Goal: Task Accomplishment & Management: Use online tool/utility

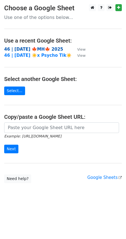
click at [42, 49] on strong "46 | SEP 25 🍁MH🍁 2025" at bounding box center [33, 49] width 59 height 5
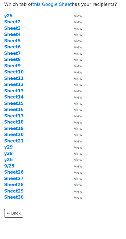
scroll to position [14, 0]
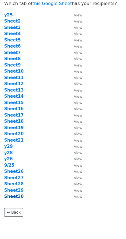
click at [19, 197] on strong "Sheet30" at bounding box center [13, 196] width 19 height 5
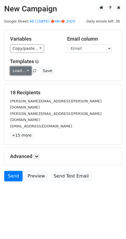
click at [17, 74] on link "Load..." at bounding box center [20, 71] width 21 height 9
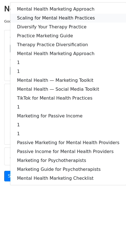
click at [29, 17] on link "Scaling for Mental Health Practices" at bounding box center [68, 18] width 116 height 9
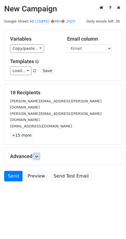
click at [36, 155] on icon at bounding box center [36, 156] width 3 height 3
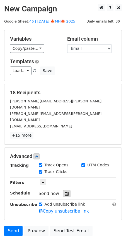
click at [65, 192] on icon at bounding box center [67, 194] width 4 height 4
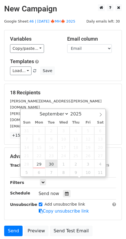
type input "2025-09-30 12:00"
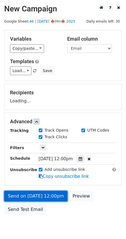
click at [50, 191] on link "Send on Sep 30 at 12:00pm" at bounding box center [35, 196] width 63 height 11
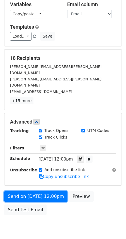
scroll to position [36, 0]
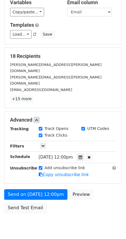
click at [33, 203] on link "Send Test Email" at bounding box center [25, 208] width 42 height 11
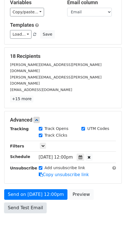
click at [31, 203] on link "Send Test Email" at bounding box center [25, 208] width 42 height 11
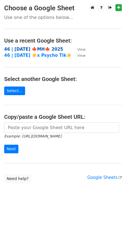
click at [35, 49] on strong "46 | [DATE] 🍁MH🍁 2025" at bounding box center [33, 49] width 59 height 5
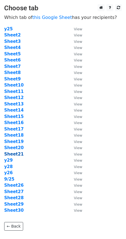
click at [17, 155] on strong "Sheet21" at bounding box center [13, 154] width 19 height 5
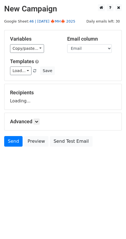
click at [54, 21] on link "46 | SEP 25 🍁MH🍁 2025" at bounding box center [52, 21] width 46 height 4
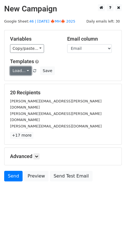
click at [21, 71] on link "Load..." at bounding box center [20, 71] width 21 height 9
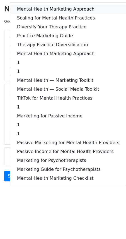
click at [42, 13] on link "Mental Health Marketing Approach" at bounding box center [68, 9] width 116 height 9
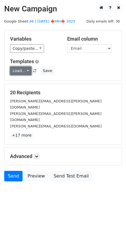
click at [21, 69] on link "Load..." at bounding box center [20, 71] width 21 height 9
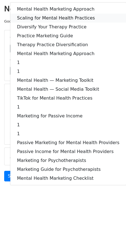
click at [50, 16] on link "Scaling for Mental Health Practices" at bounding box center [68, 18] width 116 height 9
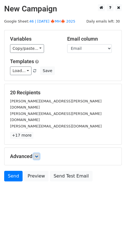
click at [36, 155] on icon at bounding box center [36, 156] width 3 height 3
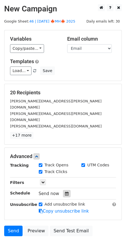
click at [65, 192] on icon at bounding box center [67, 194] width 4 height 4
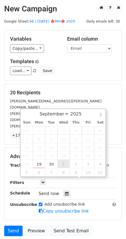
type input "2025-10-01 12:00"
select select "9"
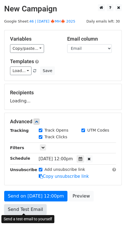
click at [23, 206] on link "Send Test Email" at bounding box center [25, 209] width 42 height 11
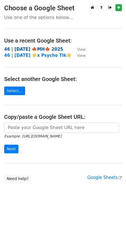
click at [35, 49] on strong "46 | [DATE] 🍁MH🍁 2025" at bounding box center [33, 49] width 59 height 5
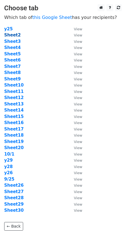
click at [12, 35] on strong "Sheet2" at bounding box center [12, 35] width 16 height 5
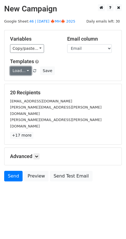
click at [21, 70] on link "Load..." at bounding box center [20, 71] width 21 height 9
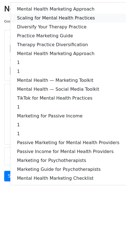
drag, startPoint x: 47, startPoint y: 16, endPoint x: 45, endPoint y: 21, distance: 5.5
click at [47, 16] on link "Scaling for Mental Health Practices" at bounding box center [68, 18] width 116 height 9
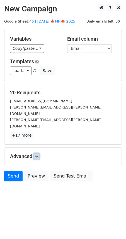
click at [36, 155] on icon at bounding box center [36, 156] width 3 height 3
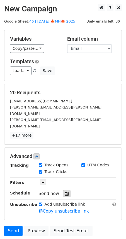
click at [65, 192] on icon at bounding box center [67, 194] width 4 height 4
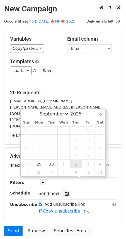
type input "[DATE] 12:00"
select select "9"
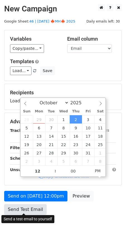
click at [33, 206] on link "Send Test Email" at bounding box center [25, 209] width 42 height 11
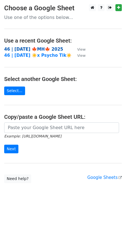
click at [43, 49] on strong "46 | [DATE] 🍁MH🍁 2025" at bounding box center [33, 49] width 59 height 5
